Goal: Information Seeking & Learning: Find specific fact

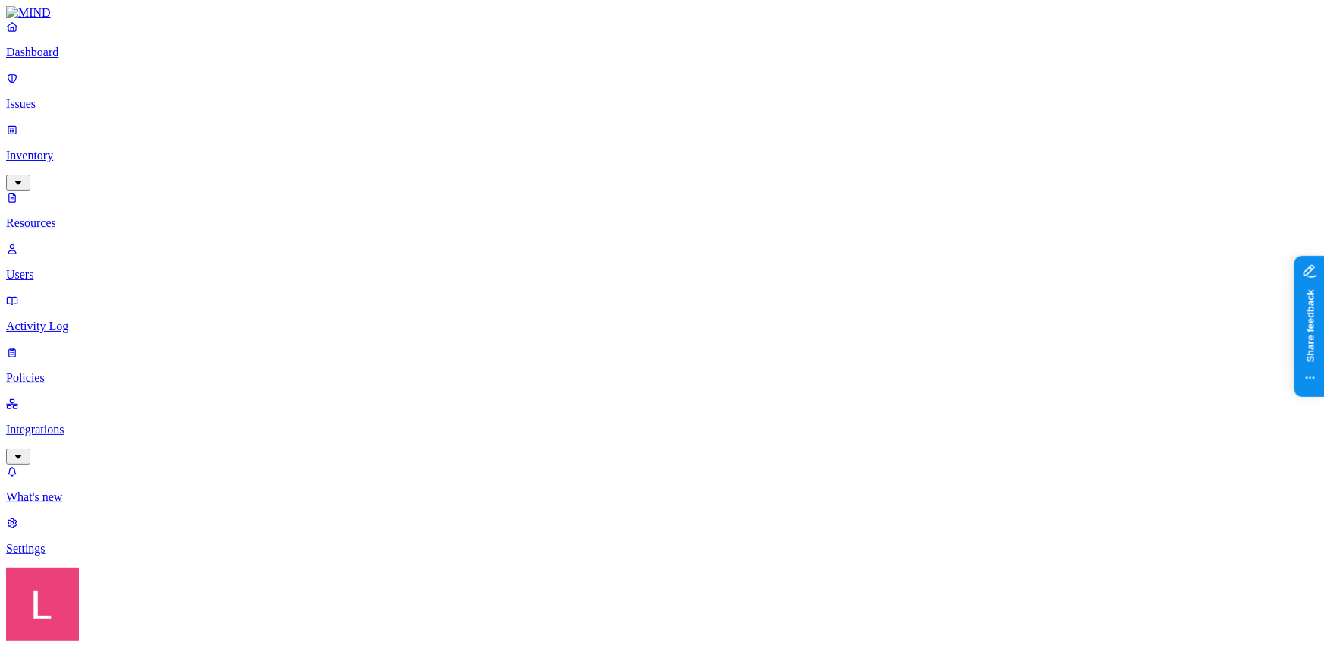
click at [55, 371] on p "Policies" at bounding box center [662, 378] width 1312 height 14
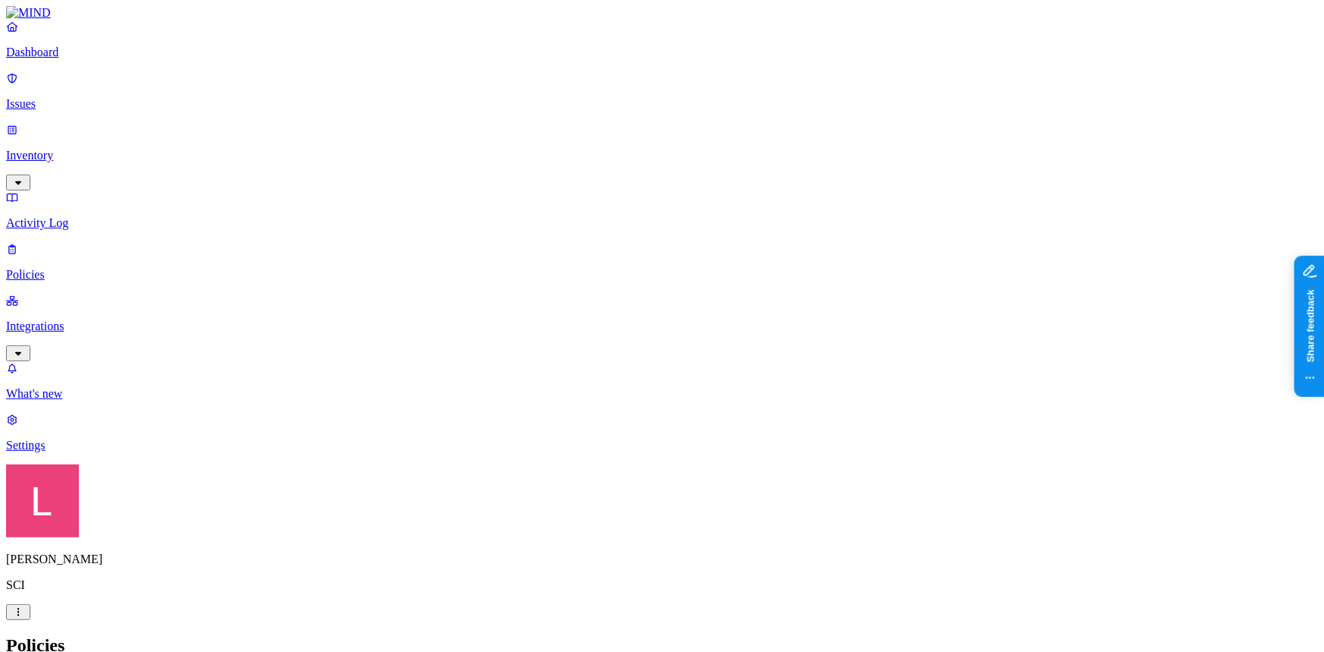
click at [570, 391] on label "File type" at bounding box center [559, 391] width 21 height 27
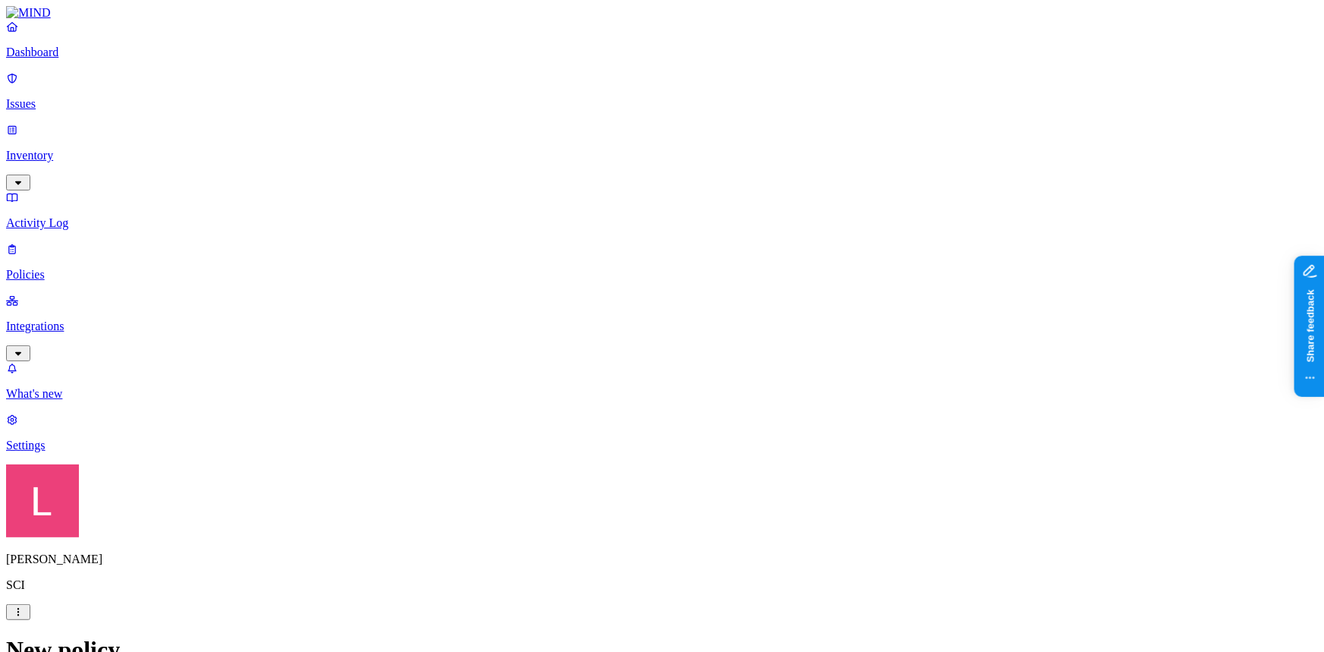
click at [90, 59] on p "Dashboard" at bounding box center [662, 53] width 1312 height 14
click at [95, 268] on p "Policies" at bounding box center [662, 275] width 1312 height 14
click at [86, 59] on p "Dashboard" at bounding box center [662, 53] width 1312 height 14
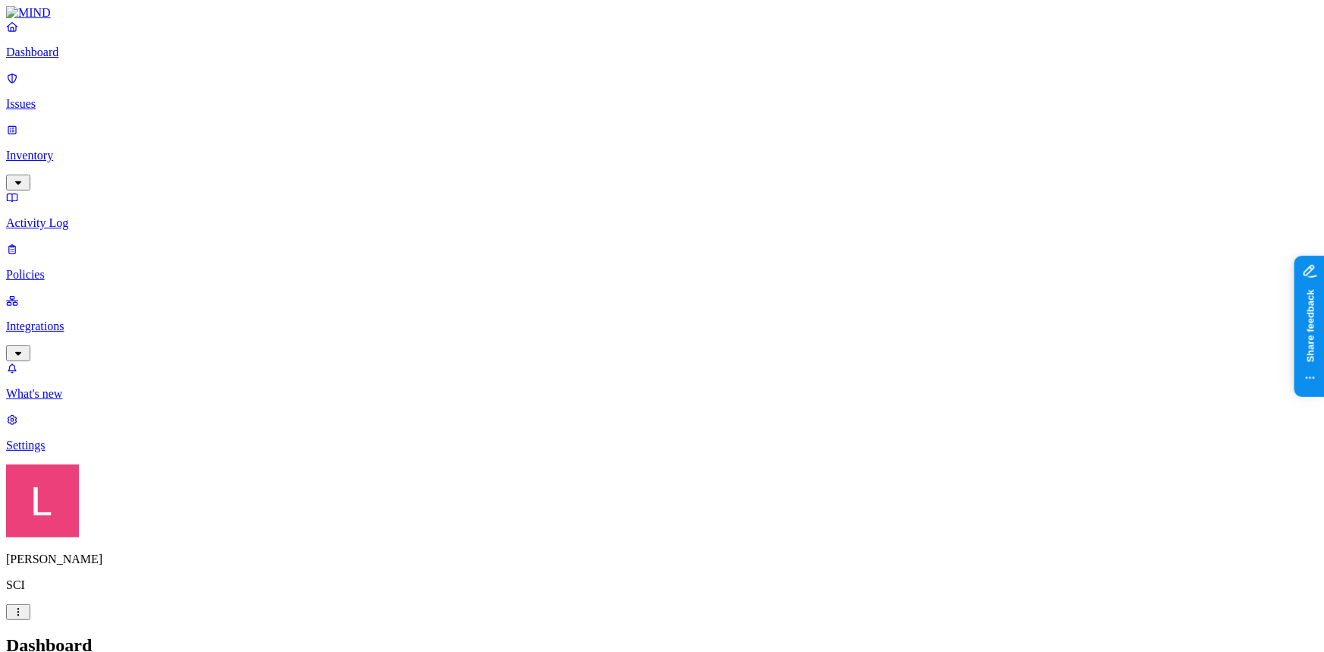
click at [76, 97] on p "Issues" at bounding box center [662, 104] width 1312 height 14
click at [78, 268] on p "Policies" at bounding box center [662, 275] width 1312 height 14
click at [98, 59] on p "Dashboard" at bounding box center [662, 53] width 1312 height 14
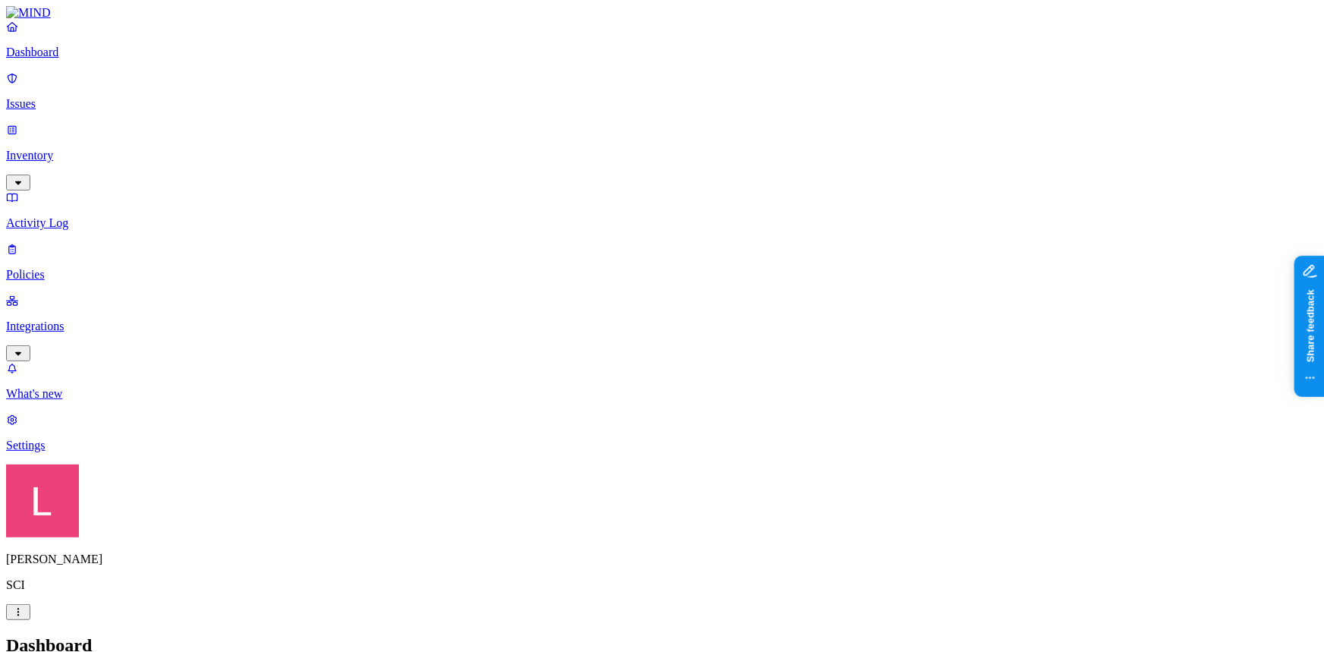
click at [81, 268] on p "Policies" at bounding box center [662, 275] width 1312 height 14
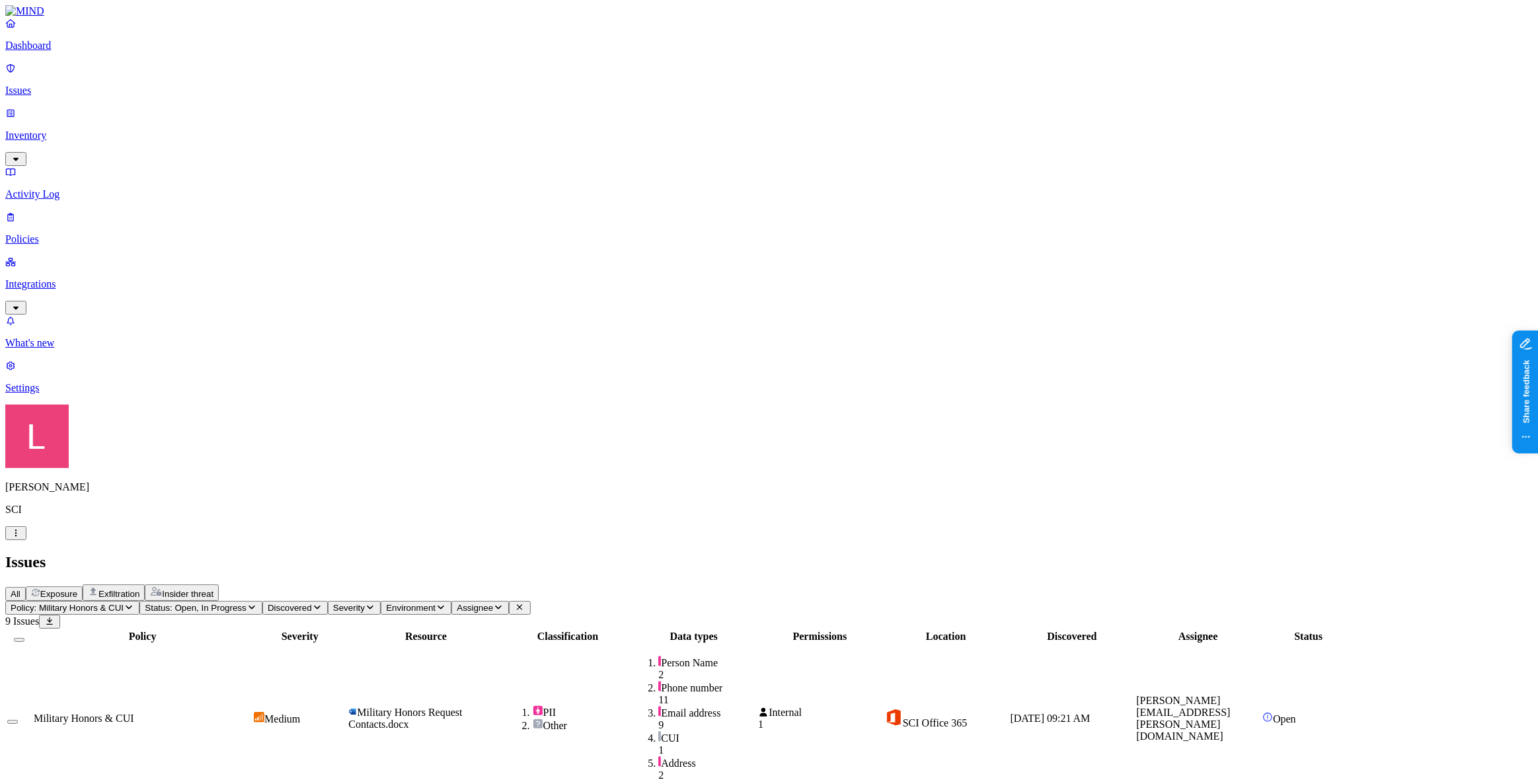
drag, startPoint x: 914, startPoint y: 108, endPoint x: 1000, endPoint y: 108, distance: 86.0
click at [820, 567] on div at bounding box center [758, 642] width 124 height 0
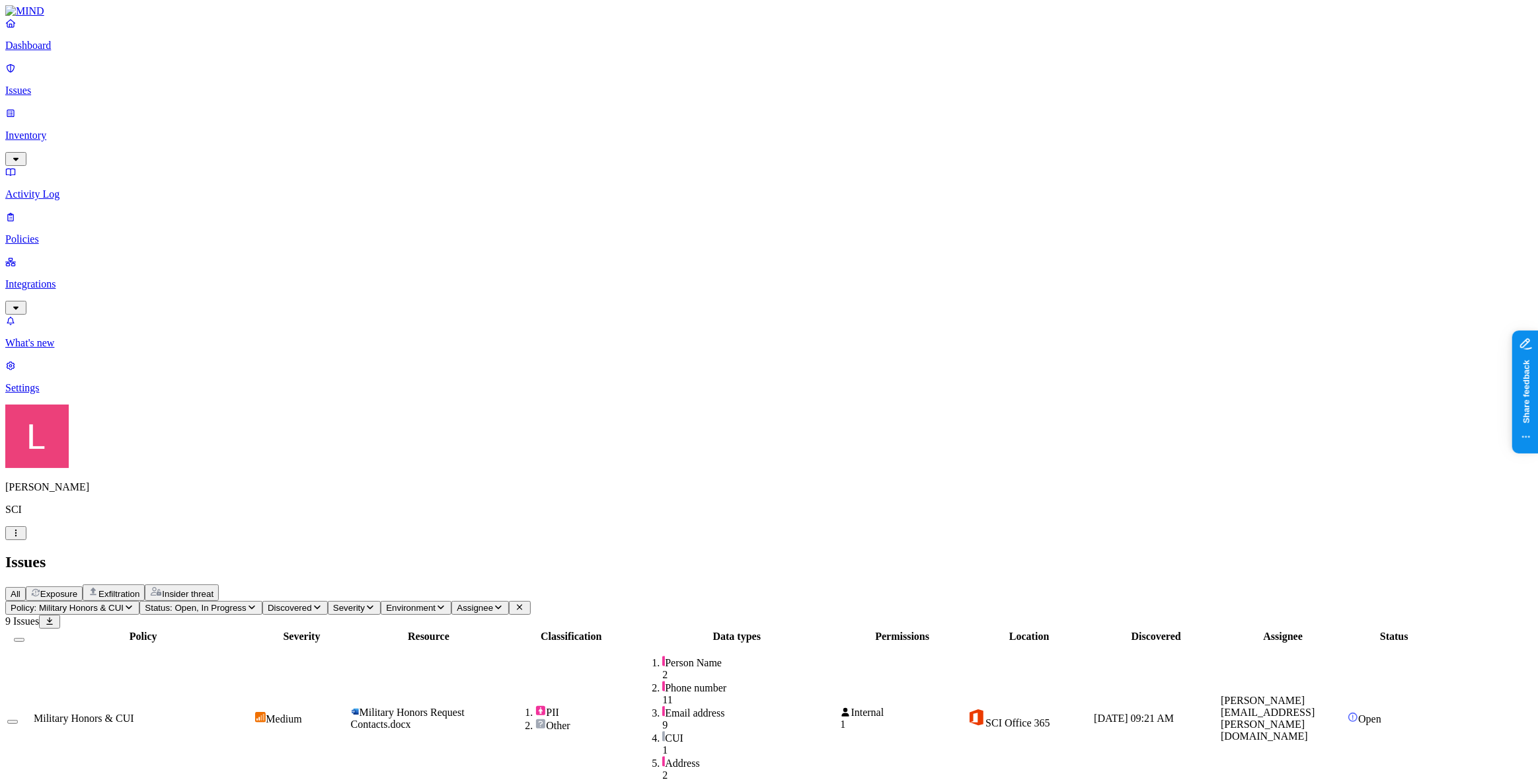
drag, startPoint x: 1000, startPoint y: 108, endPoint x: 1054, endPoint y: 111, distance: 54.1
click at [837, 567] on div at bounding box center [736, 642] width 201 height 0
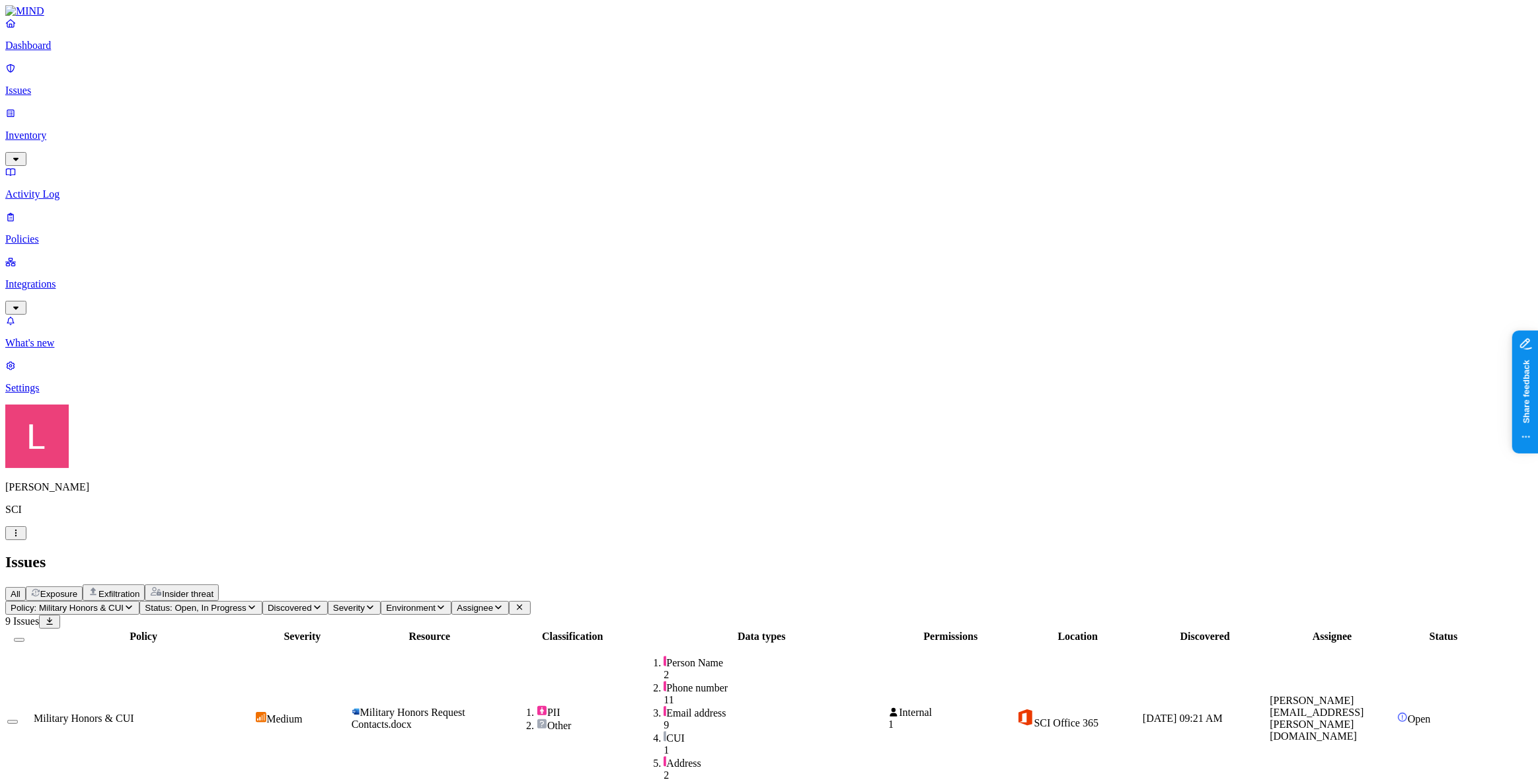
click at [886, 567] on div at bounding box center [761, 642] width 248 height 0
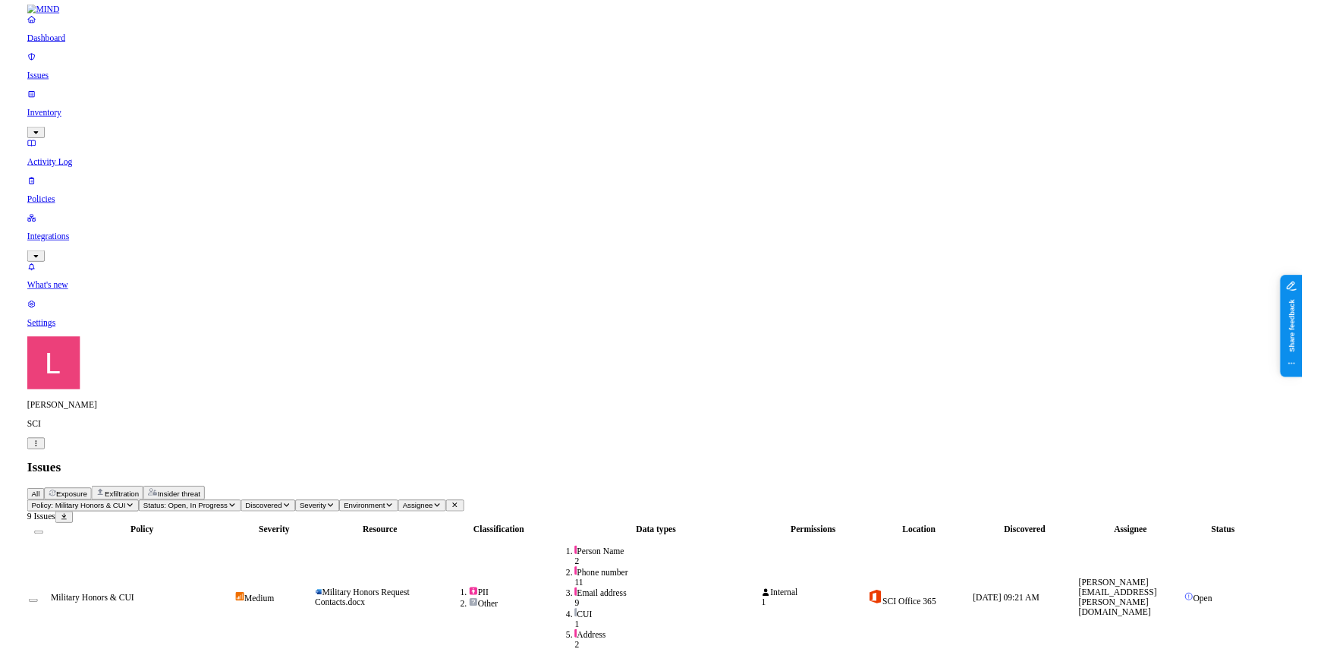
scroll to position [111, 0]
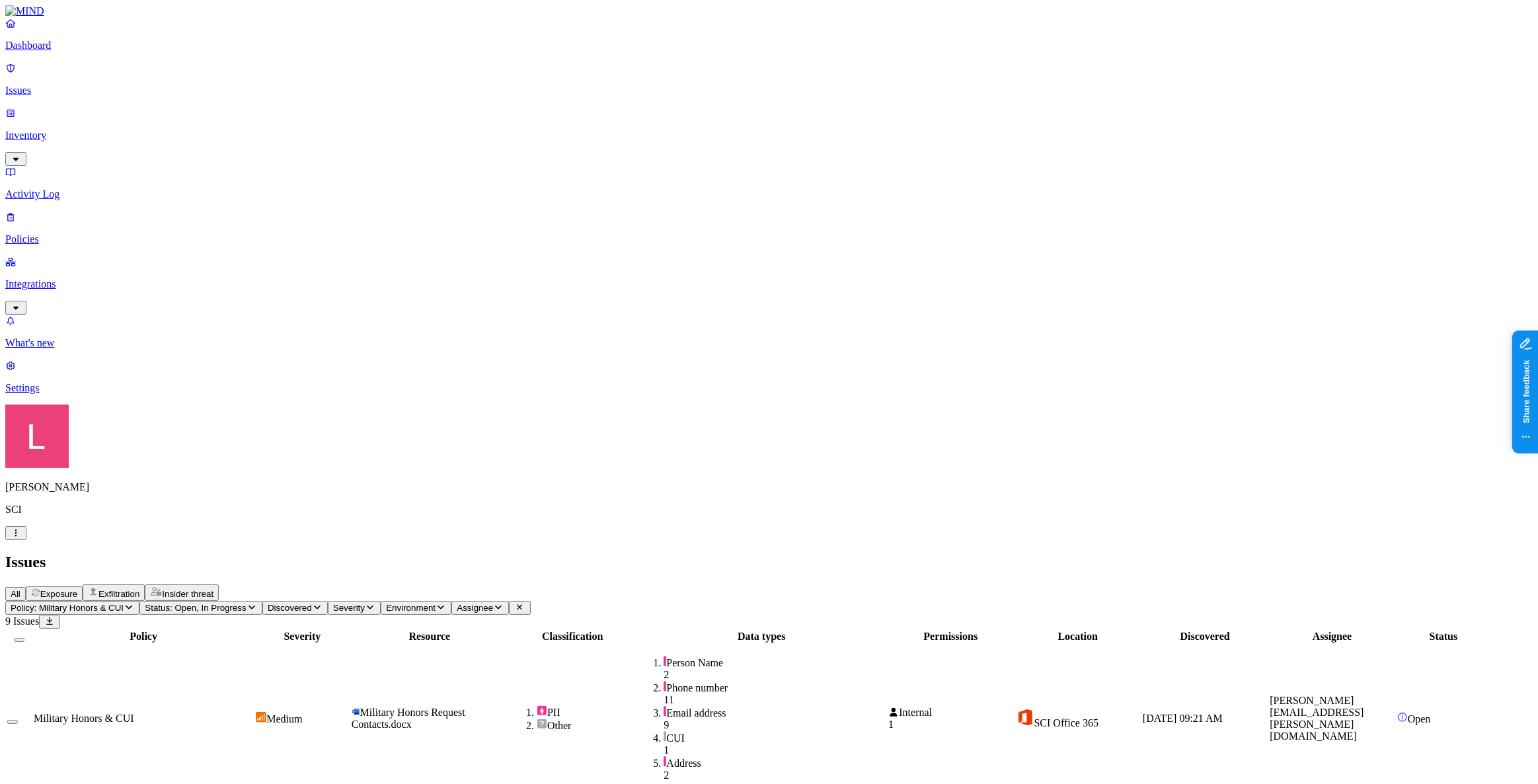
drag, startPoint x: 1340, startPoint y: 193, endPoint x: 1332, endPoint y: 223, distance: 31.0
click at [67, 51] on p "Dashboard" at bounding box center [769, 46] width 1528 height 12
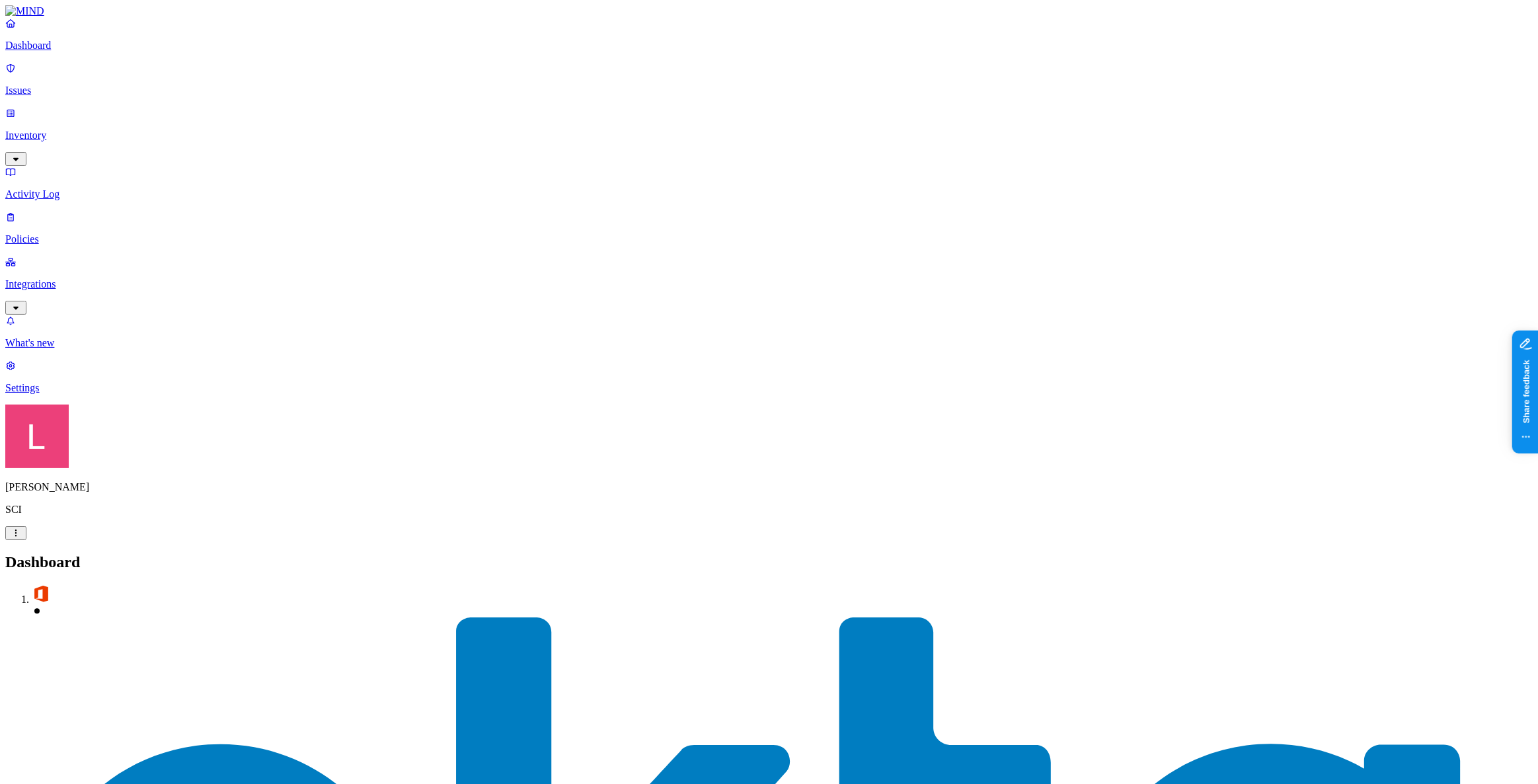
click at [59, 233] on p "Policies" at bounding box center [769, 240] width 1528 height 12
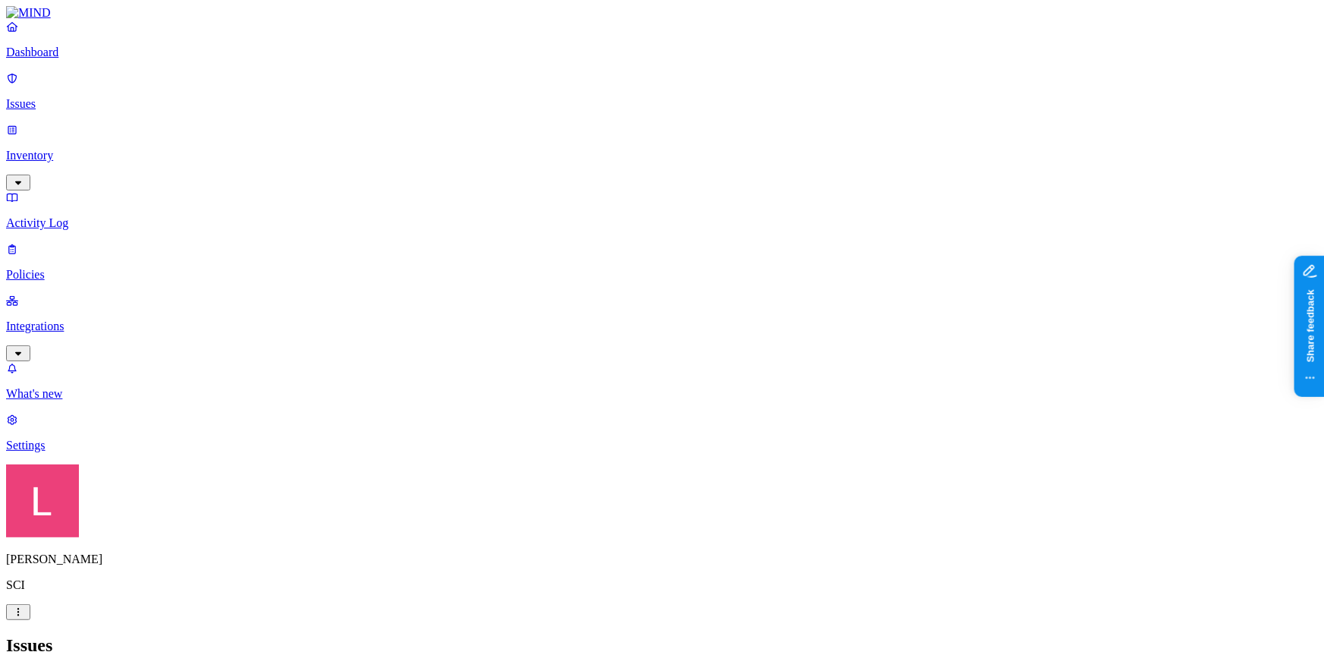
drag, startPoint x: 86, startPoint y: 58, endPoint x: 97, endPoint y: 61, distance: 11.6
click at [86, 58] on p "Dashboard" at bounding box center [662, 53] width 1312 height 14
drag, startPoint x: 93, startPoint y: 124, endPoint x: 142, endPoint y: 108, distance: 52.1
click at [93, 149] on p "Inventory" at bounding box center [662, 156] width 1312 height 14
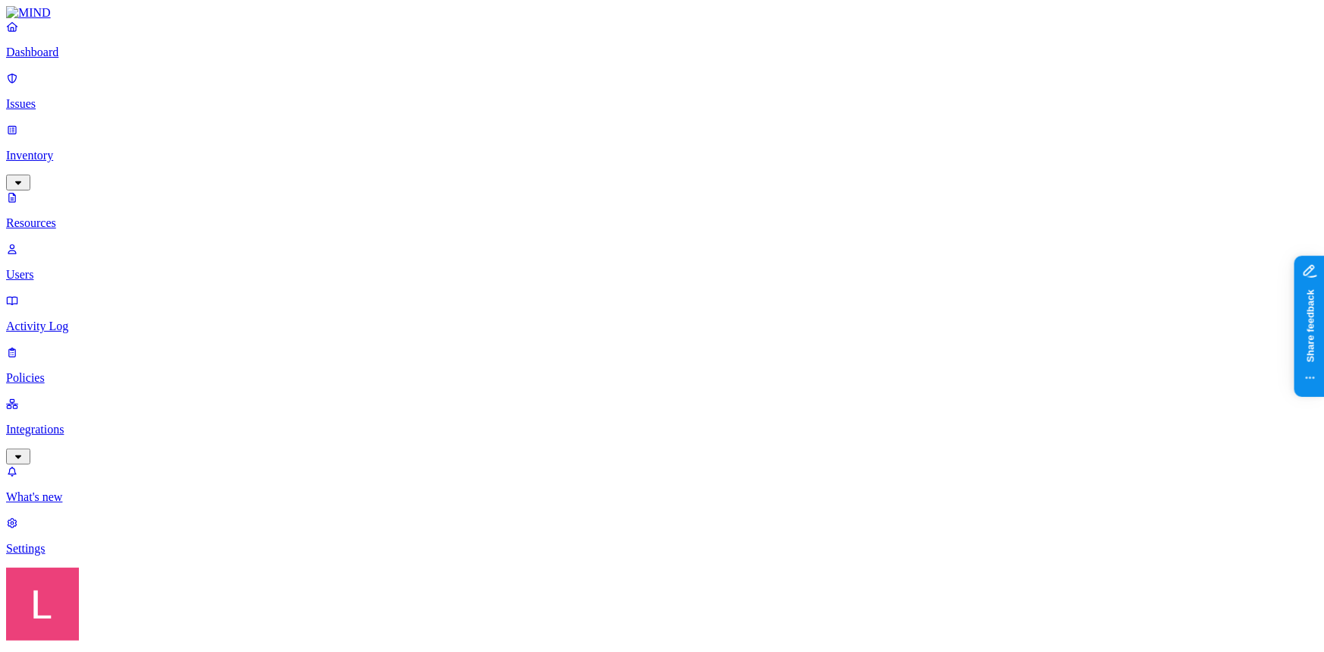
type input "death"
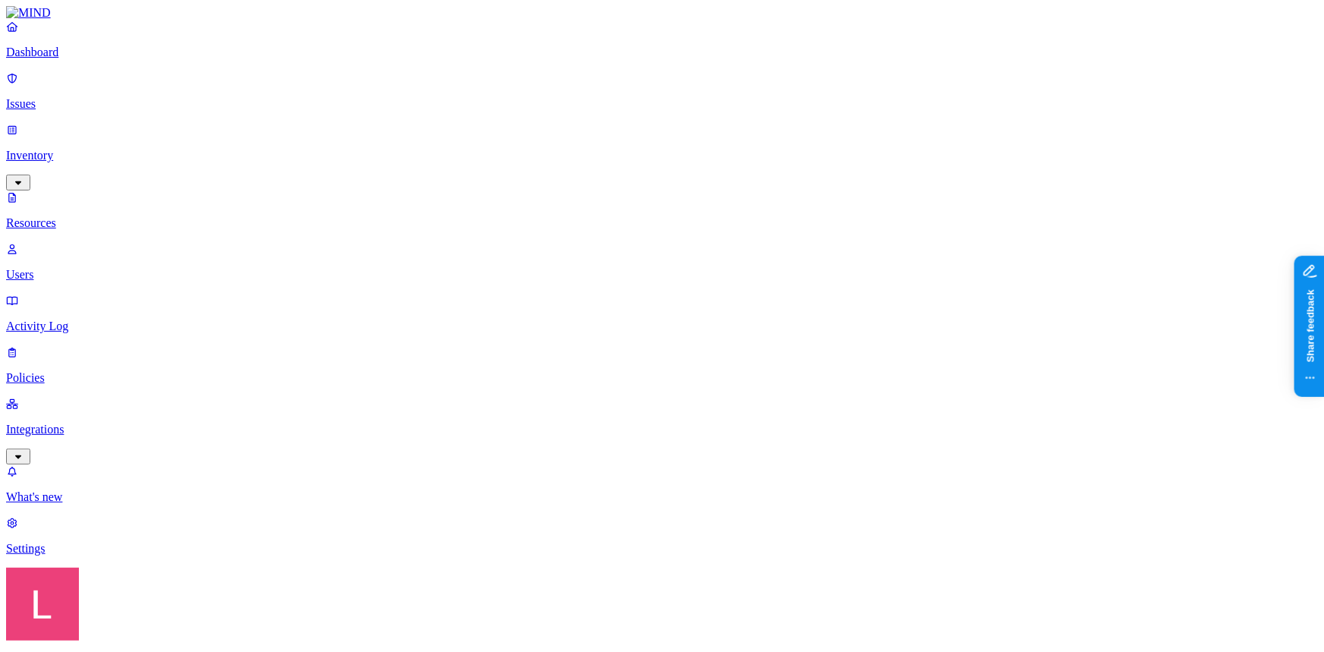
drag, startPoint x: 410, startPoint y: 83, endPoint x: 643, endPoint y: 76, distance: 233.8
click at [458, 85] on button "button" at bounding box center [464, 87] width 12 height 5
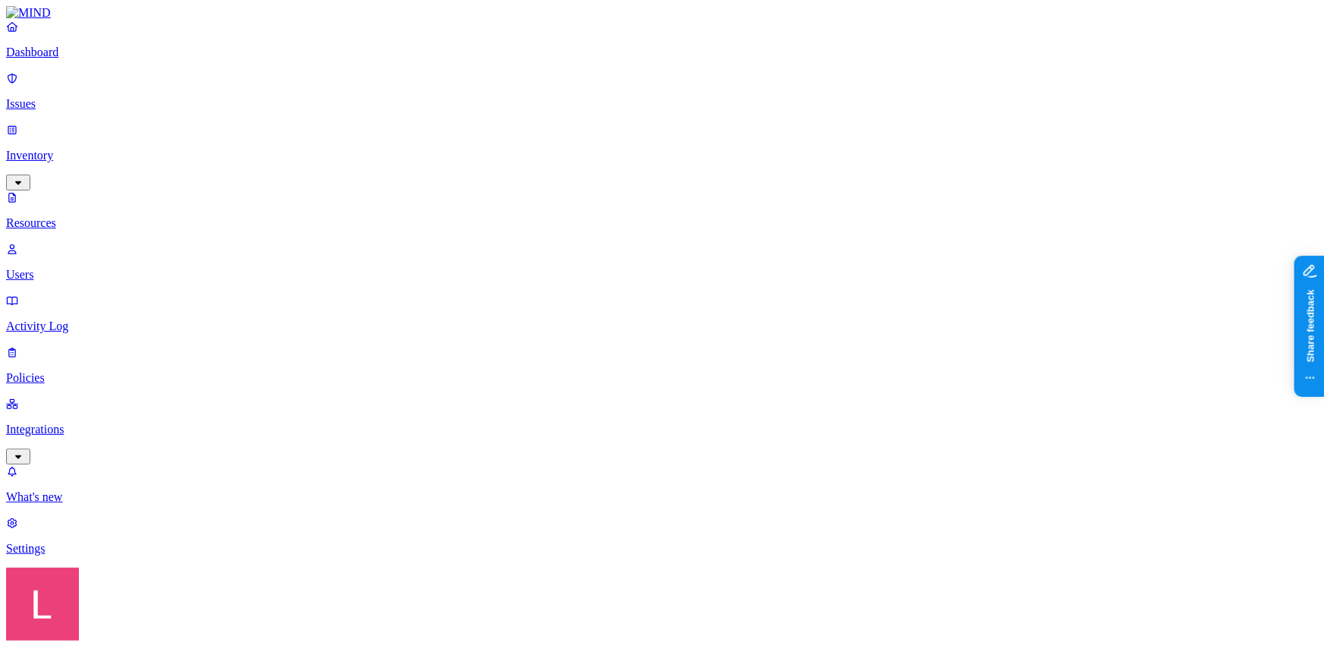
click at [87, 423] on p "Integrations" at bounding box center [662, 430] width 1312 height 14
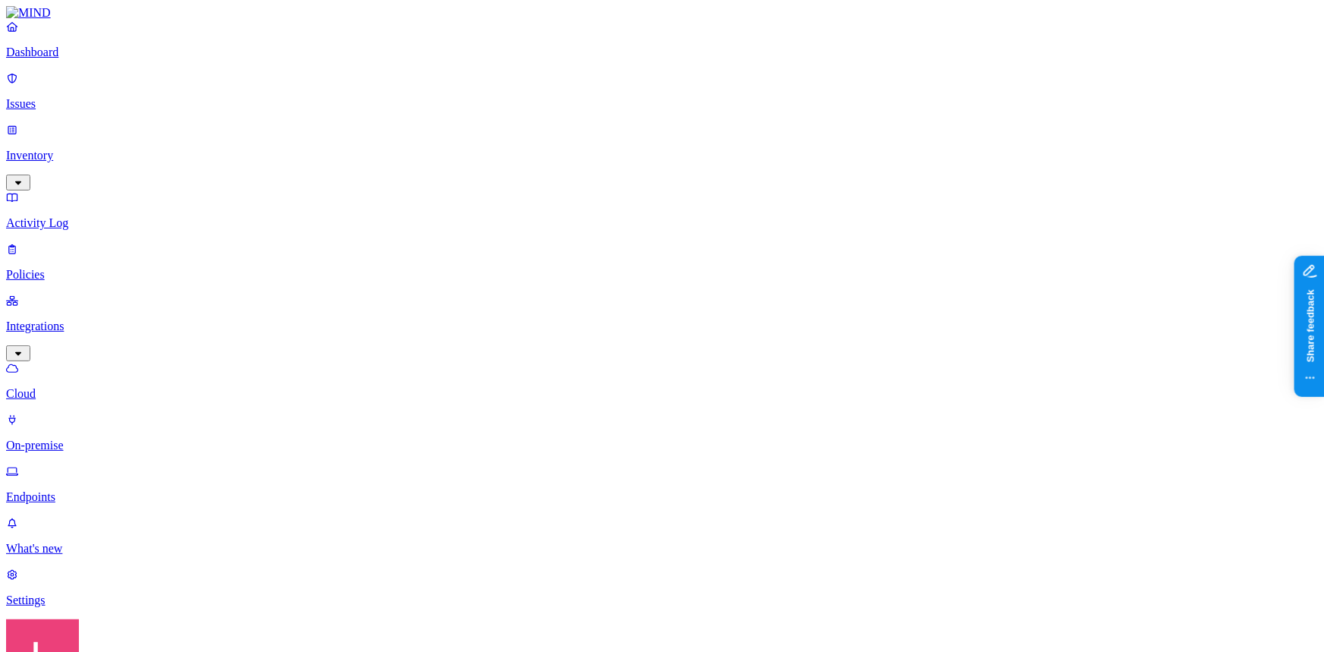
click at [106, 438] on p "On-premise" at bounding box center [662, 445] width 1312 height 14
click at [95, 59] on link "Dashboard" at bounding box center [662, 39] width 1312 height 39
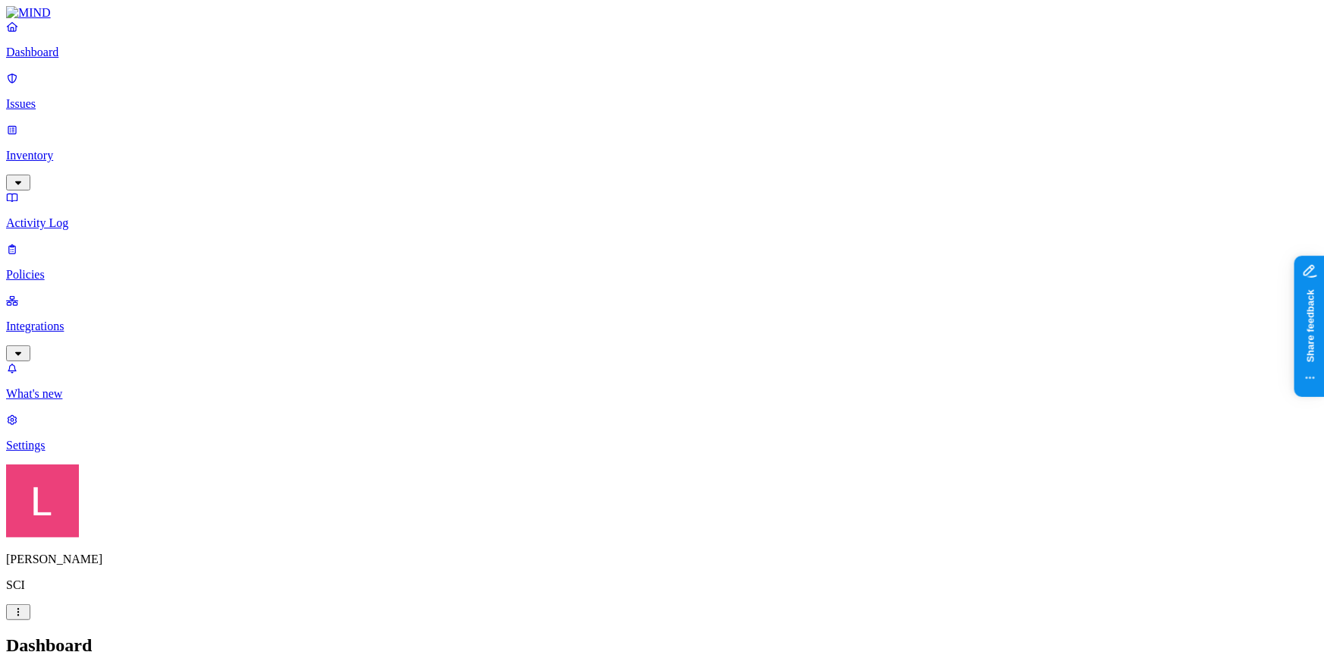
click at [87, 149] on p "Inventory" at bounding box center [662, 156] width 1312 height 14
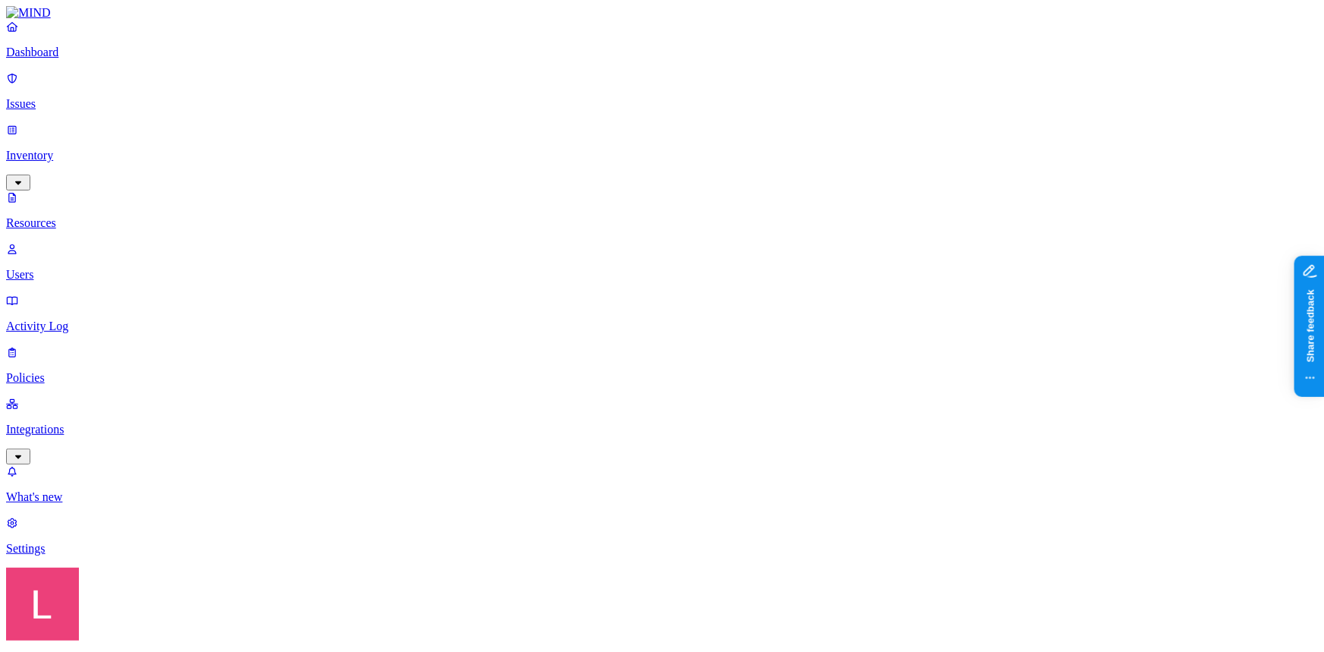
type input "death"
click at [458, 85] on button "button" at bounding box center [464, 87] width 12 height 5
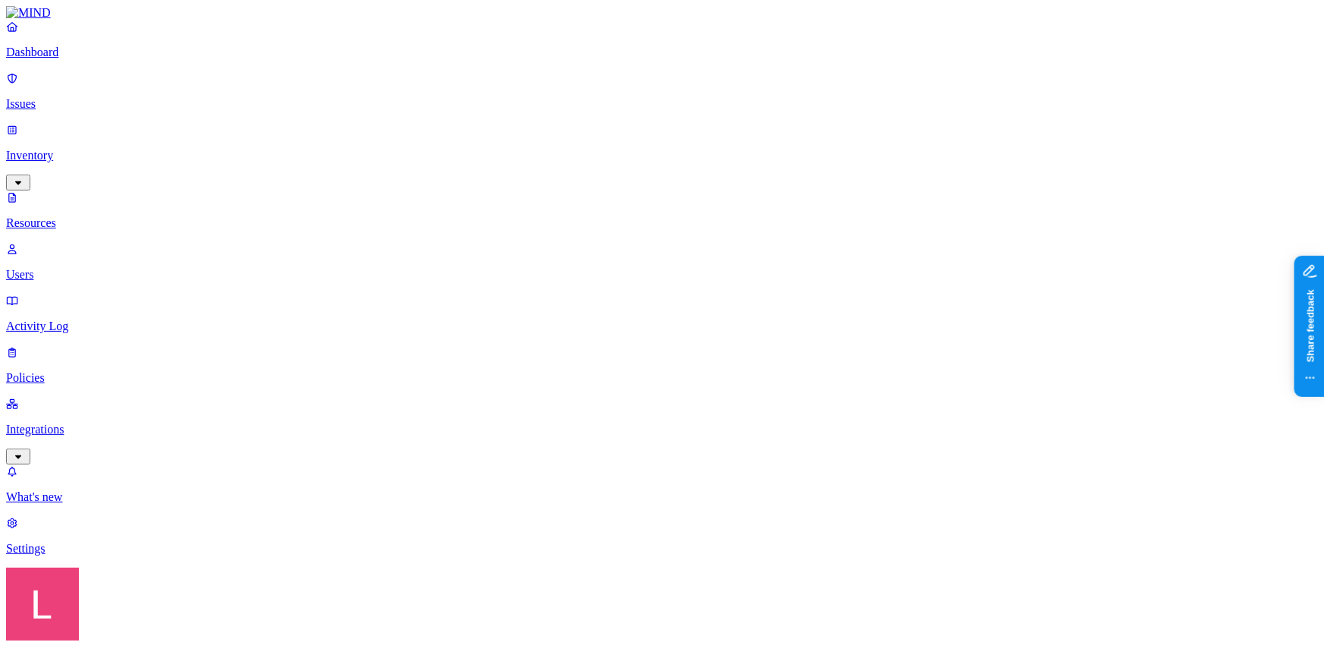
click at [458, 93] on img at bounding box center [464, 99] width 12 height 12
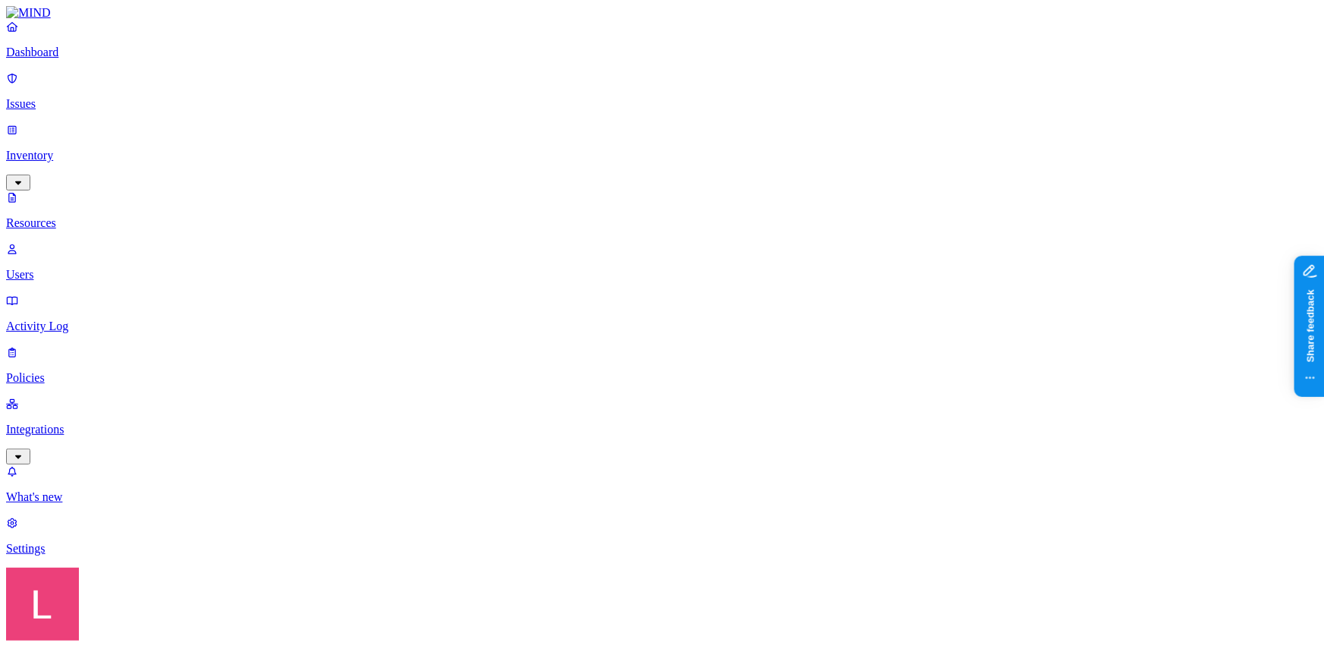
click at [473, 105] on span "PII" at bounding box center [465, 111] width 15 height 13
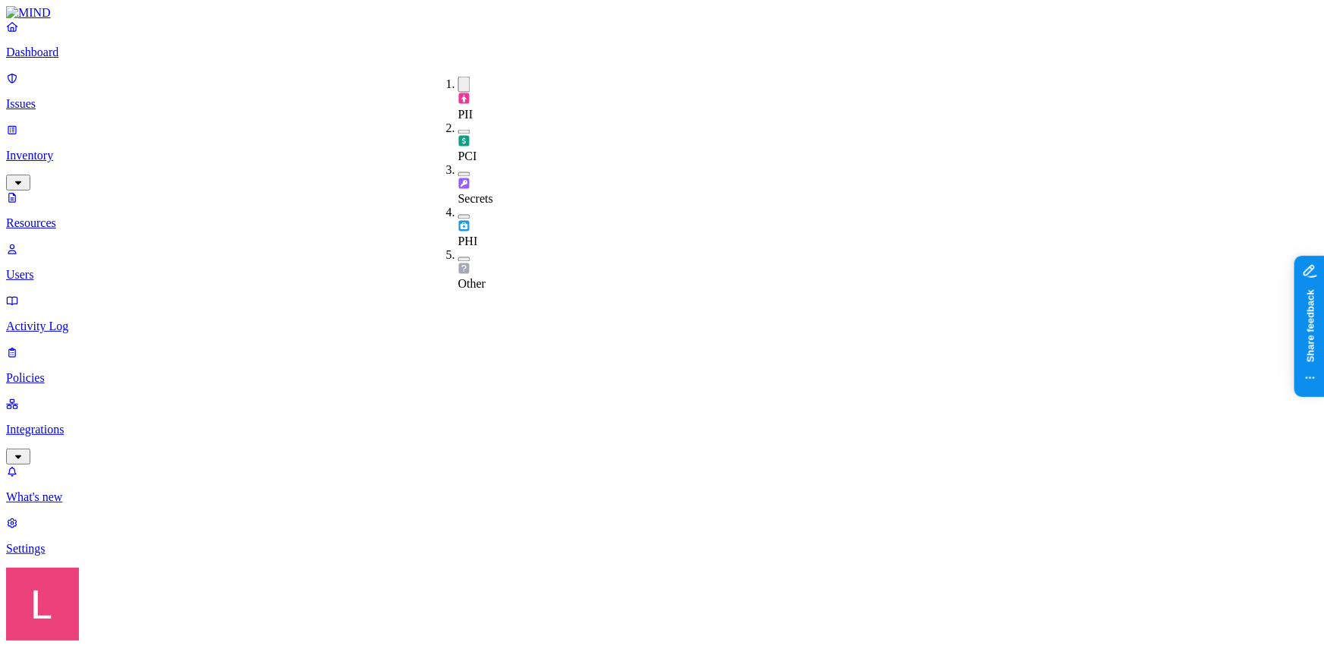
drag, startPoint x: 408, startPoint y: 83, endPoint x: 561, endPoint y: 90, distance: 153.4
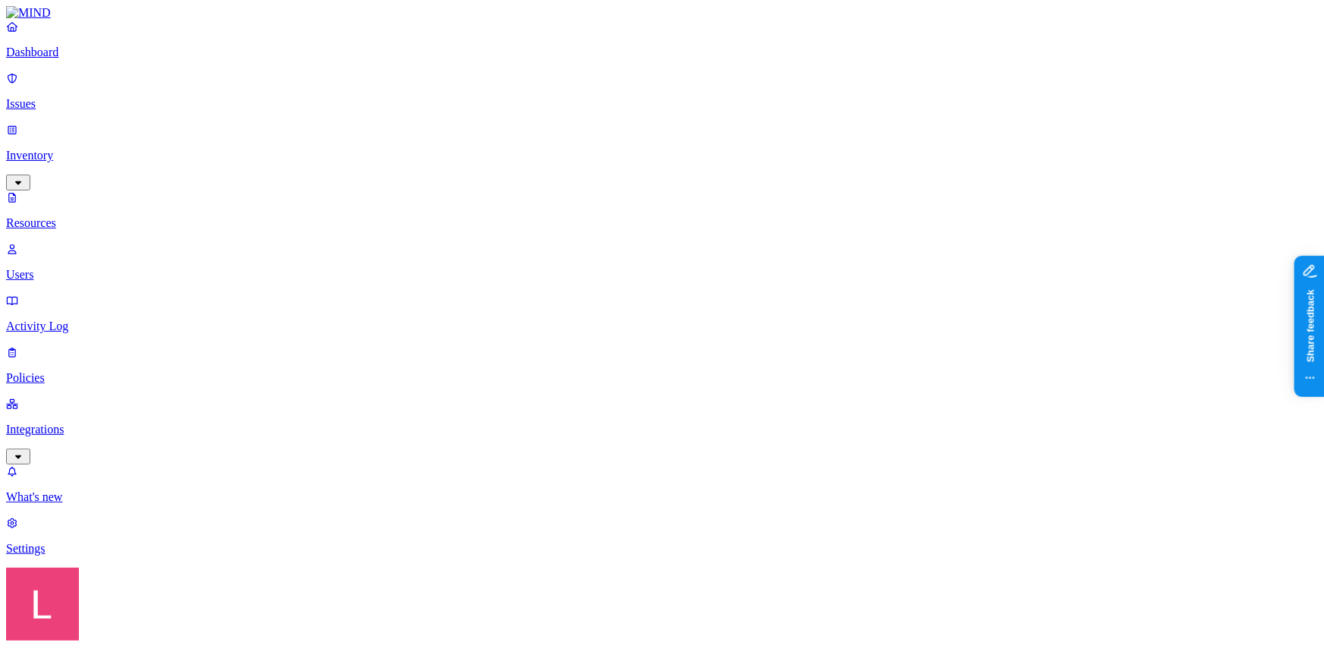
type input "death"
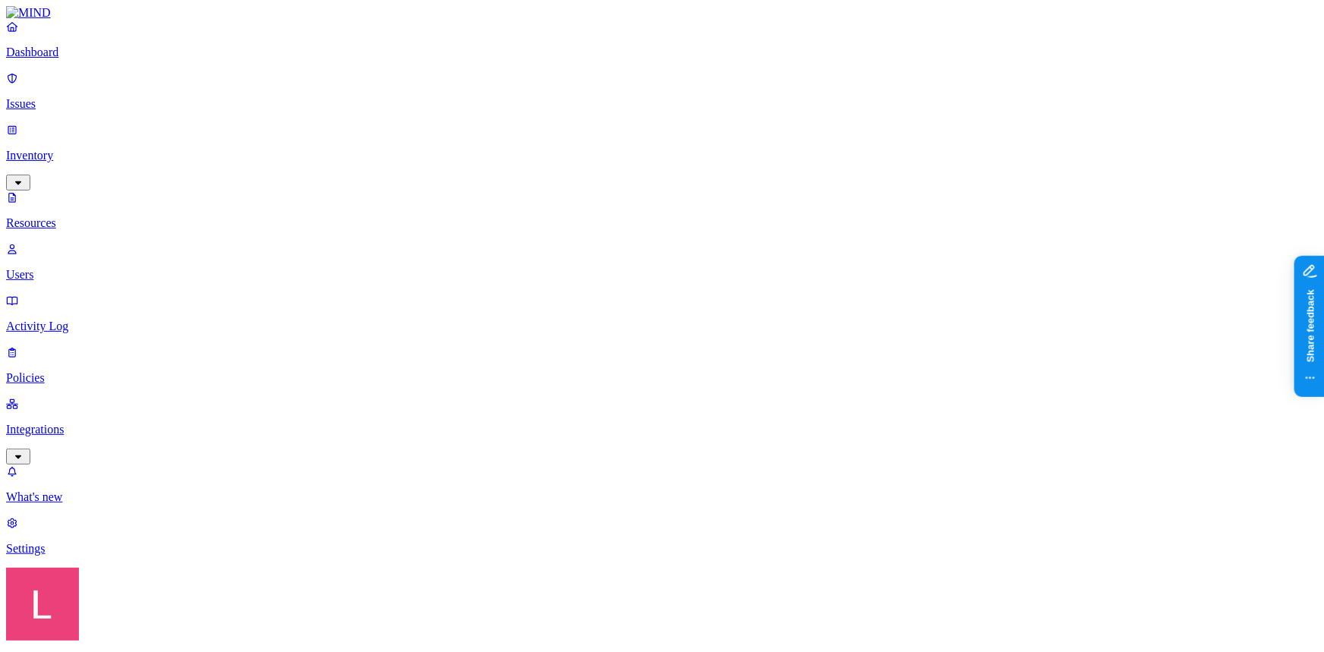
click at [81, 59] on p "Dashboard" at bounding box center [662, 53] width 1312 height 14
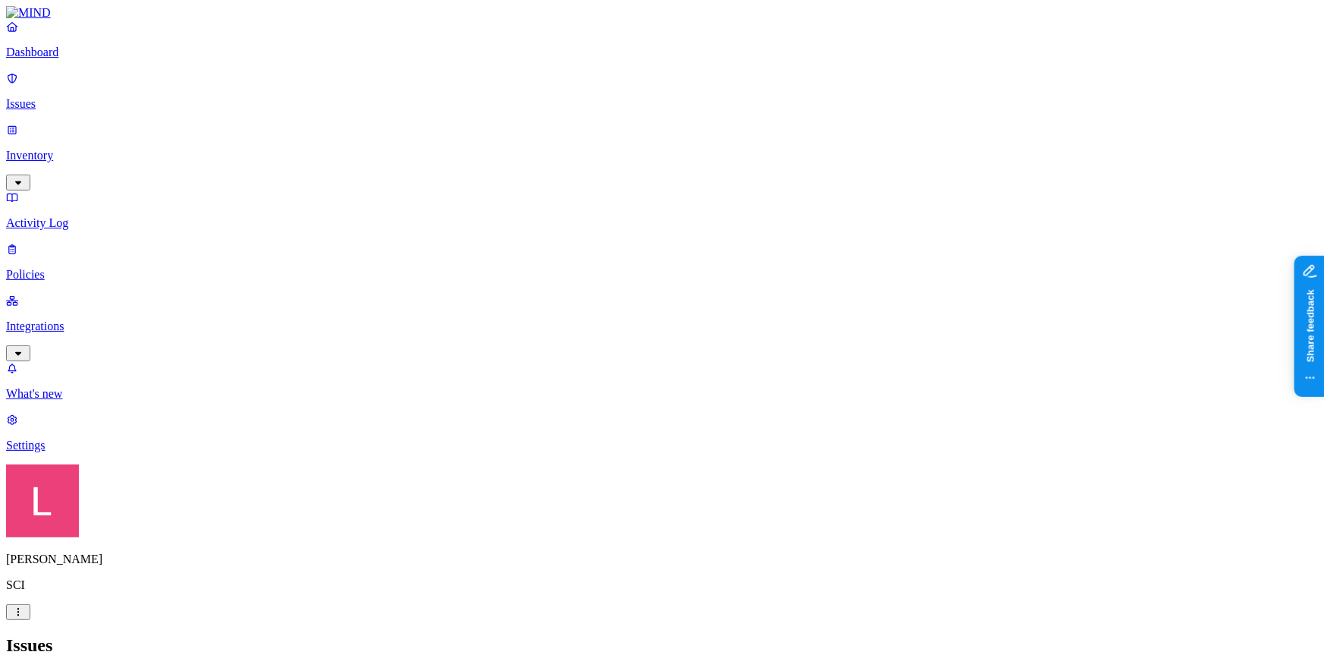
scroll to position [318, 0]
click at [83, 59] on p "Dashboard" at bounding box center [662, 53] width 1312 height 14
click at [81, 149] on p "Inventory" at bounding box center [662, 156] width 1312 height 14
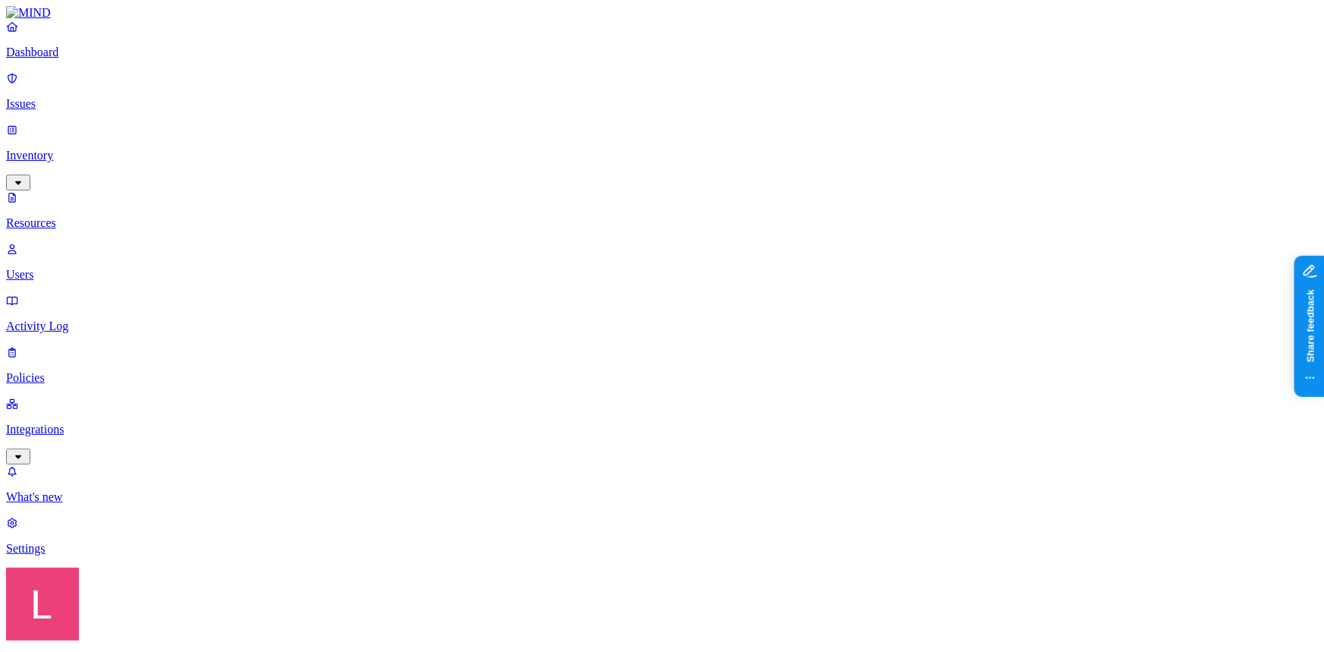
type input "death"
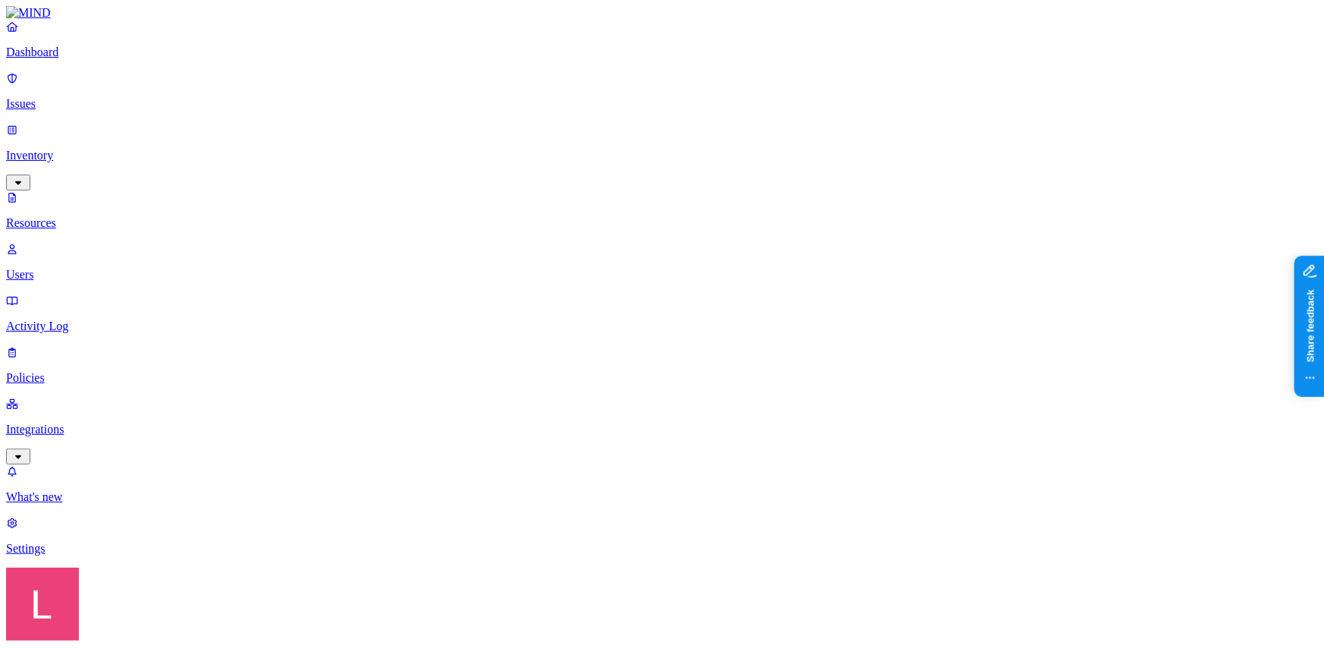
scroll to position [137, 0]
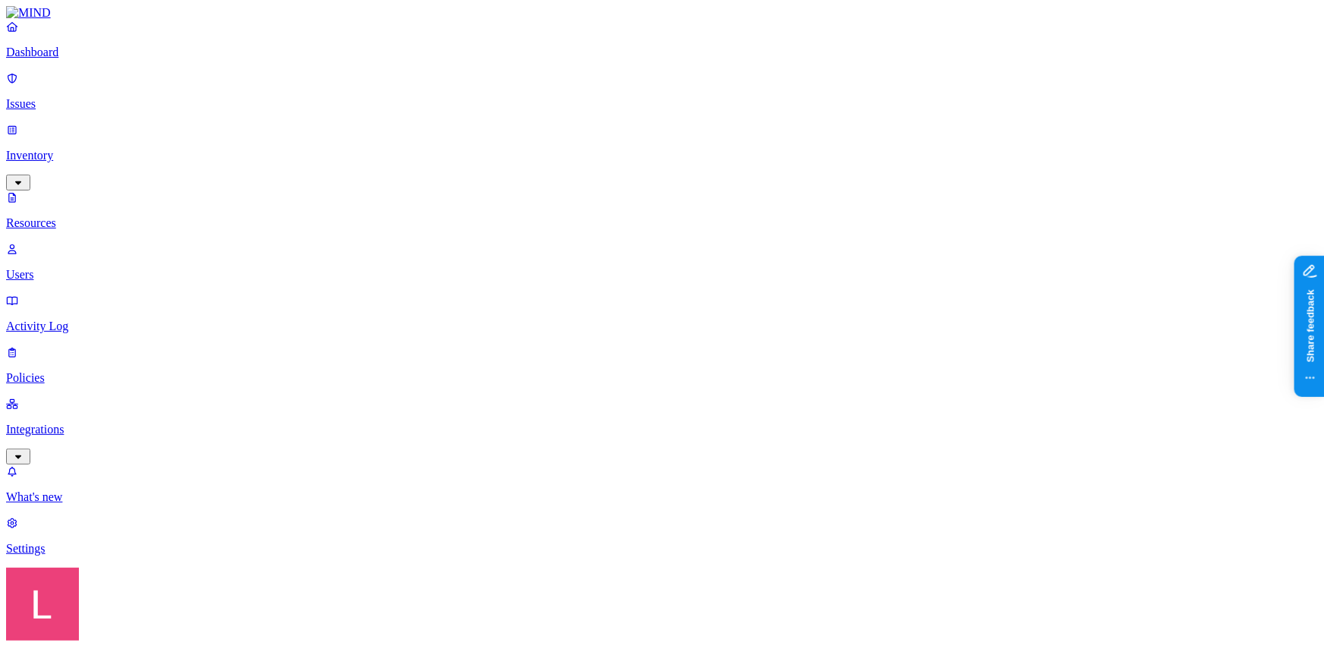
drag, startPoint x: 514, startPoint y: 203, endPoint x: 532, endPoint y: 197, distance: 19.2
